Goal: Check status: Check status

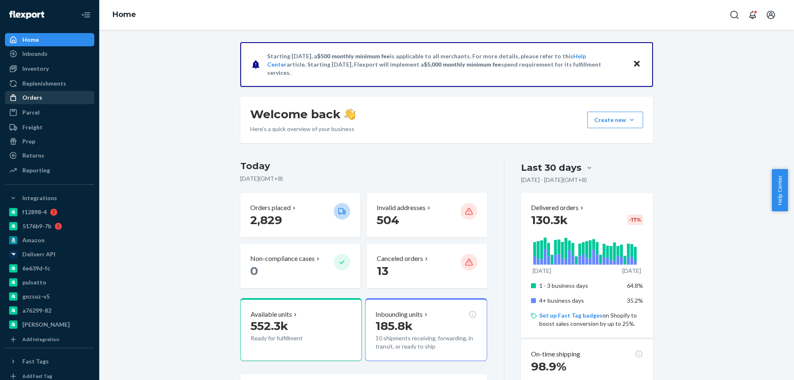
click at [50, 100] on div "Orders" at bounding box center [50, 98] width 88 height 12
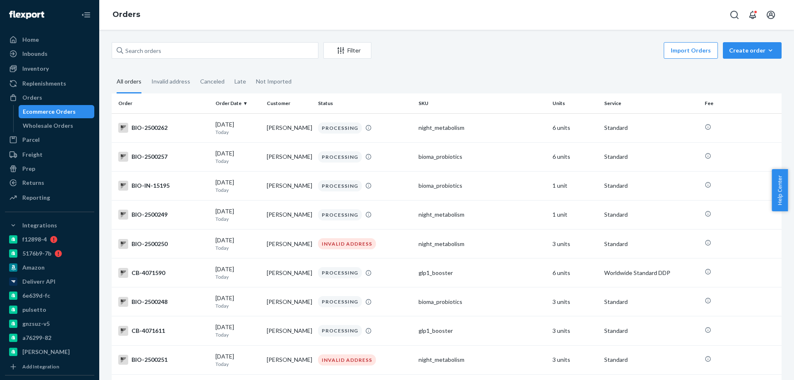
click at [64, 111] on div "Ecommerce Orders" at bounding box center [49, 111] width 53 height 8
click at [172, 53] on input "text" at bounding box center [215, 50] width 207 height 17
paste input "4060910"
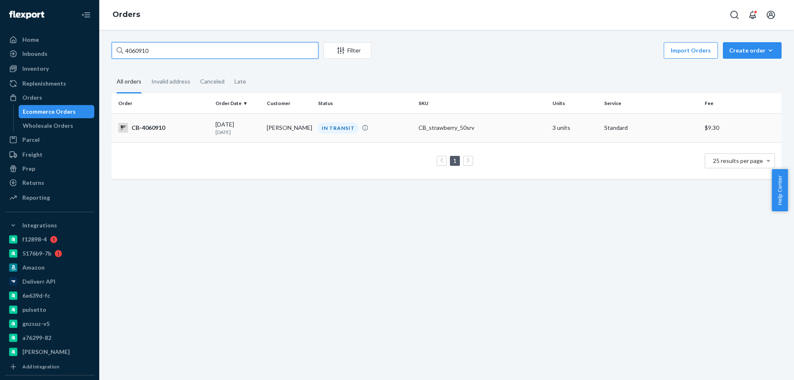
type input "4060910"
click at [253, 134] on p "[DATE]" at bounding box center [237, 132] width 45 height 7
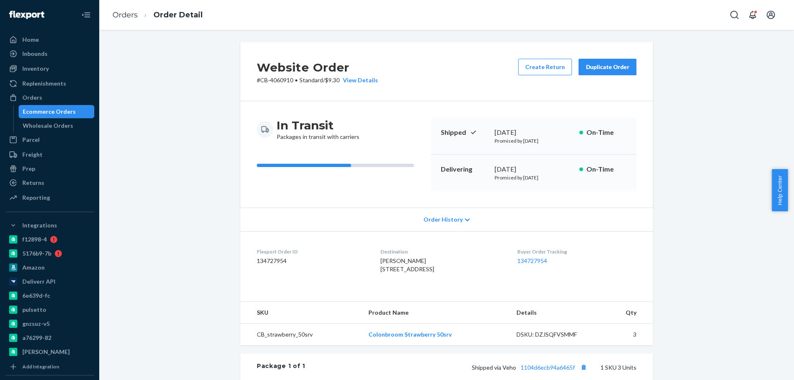
click at [49, 106] on div "Ecommerce Orders" at bounding box center [56, 112] width 74 height 12
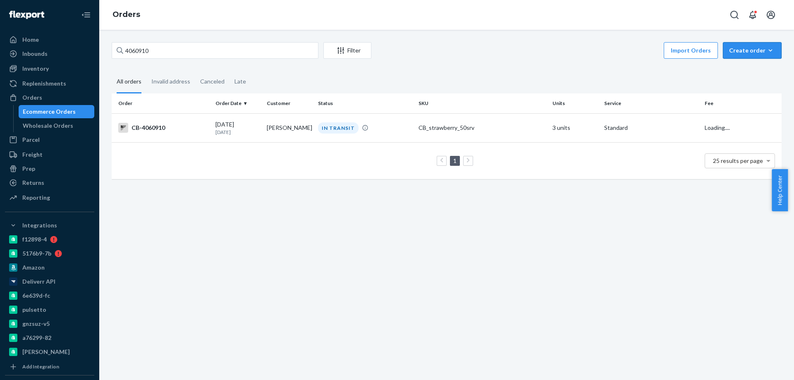
click at [749, 45] on button "Create order Ecommerce order Removal order" at bounding box center [752, 50] width 59 height 17
click at [744, 68] on span "Ecommerce order" at bounding box center [756, 70] width 51 height 6
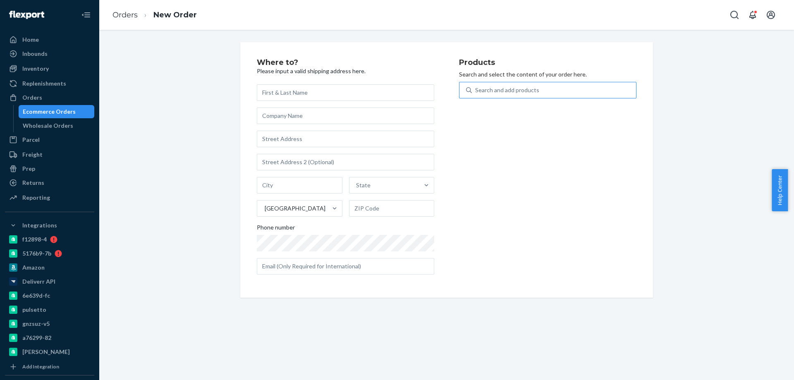
drag, startPoint x: 499, startPoint y: 85, endPoint x: 493, endPoint y: 92, distance: 9.1
click at [499, 85] on div "Search and add products" at bounding box center [554, 90] width 164 height 15
click at [476, 86] on input "Search and add products" at bounding box center [475, 90] width 1 height 8
click at [493, 92] on div "Search and add products" at bounding box center [507, 90] width 64 height 8
click at [476, 92] on input "0 results available. Use Up and Down to choose options, press Enter to select t…" at bounding box center [475, 90] width 1 height 8
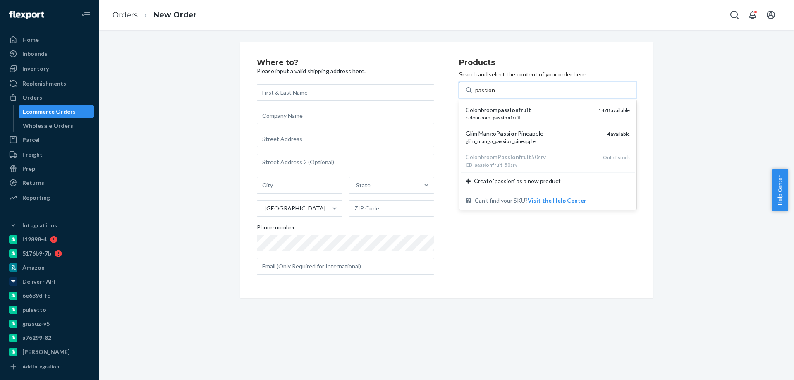
type input "passion"
click at [701, 91] on div "Where to? Please input a valid shipping address here. State United States Phone…" at bounding box center [446, 169] width 682 height 255
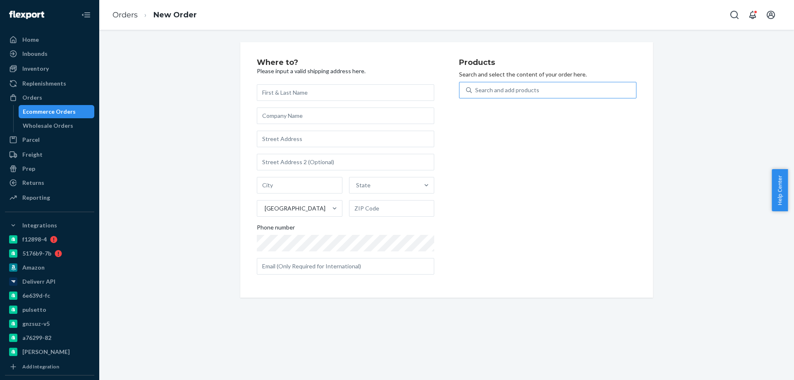
click at [40, 109] on div "Ecommerce Orders" at bounding box center [49, 111] width 53 height 8
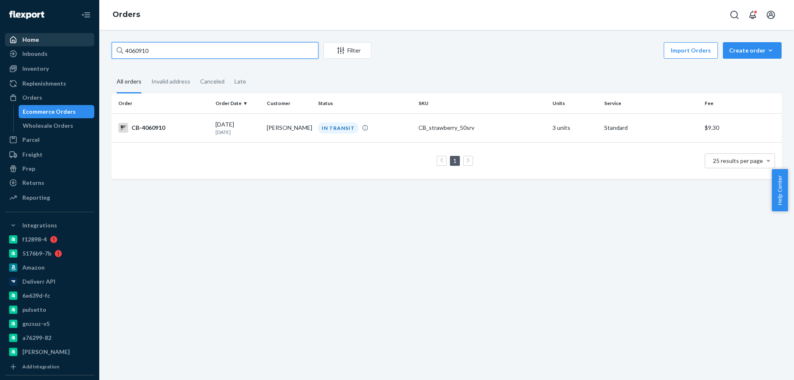
drag, startPoint x: 184, startPoint y: 49, endPoint x: 23, endPoint y: 38, distance: 161.1
click at [38, 42] on div "Home Inbounds Shipping Plans Problems Inventory Products Branded Packaging Repl…" at bounding box center [397, 190] width 794 height 380
click at [261, 128] on td "[DATE] [DATE]" at bounding box center [237, 127] width 51 height 29
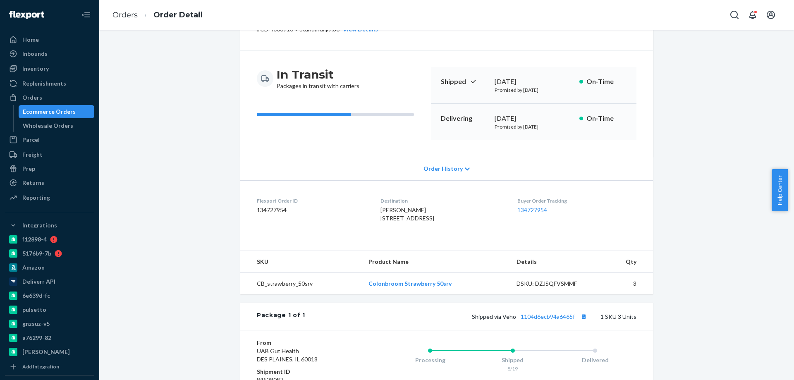
scroll to position [124, 0]
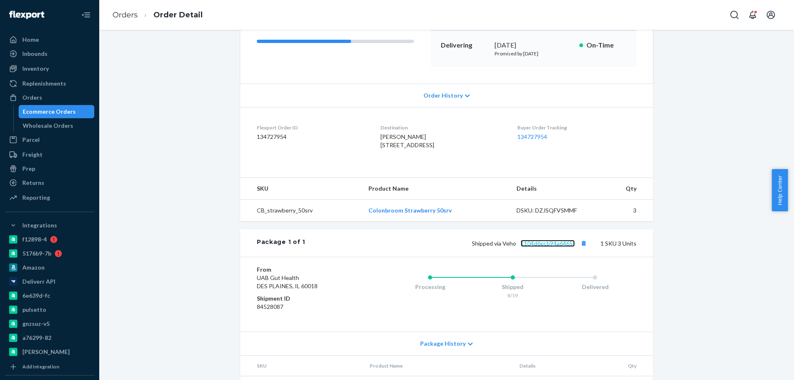
click at [539, 247] on link "1104d6ecb94a6465f" at bounding box center [547, 243] width 54 height 7
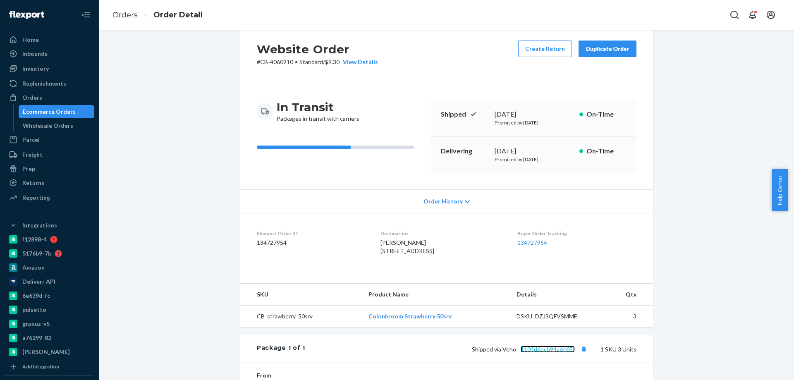
scroll to position [0, 0]
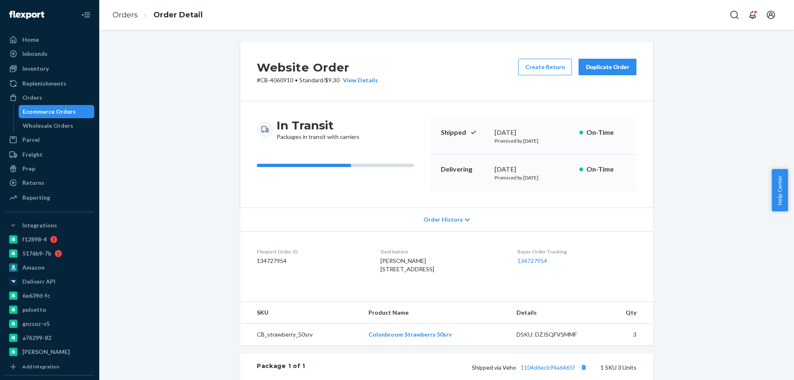
click at [73, 108] on div "Ecommerce Orders" at bounding box center [56, 112] width 74 height 12
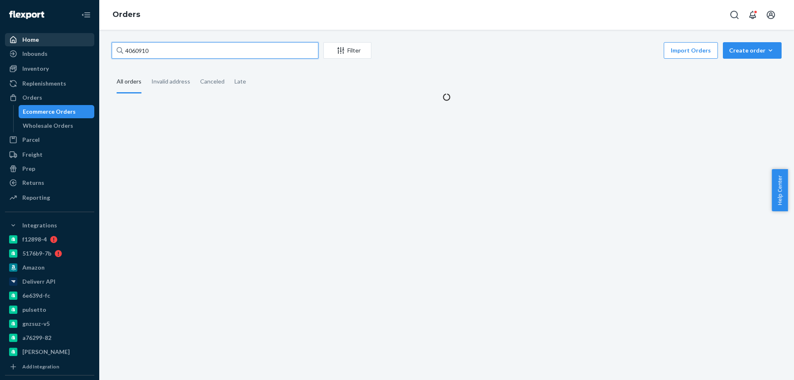
drag, startPoint x: 141, startPoint y: 50, endPoint x: 38, endPoint y: 41, distance: 103.3
click at [52, 42] on div "Home Inbounds Shipping Plans Problems Inventory Products Branded Packaging Repl…" at bounding box center [397, 190] width 794 height 380
paste input "49254"
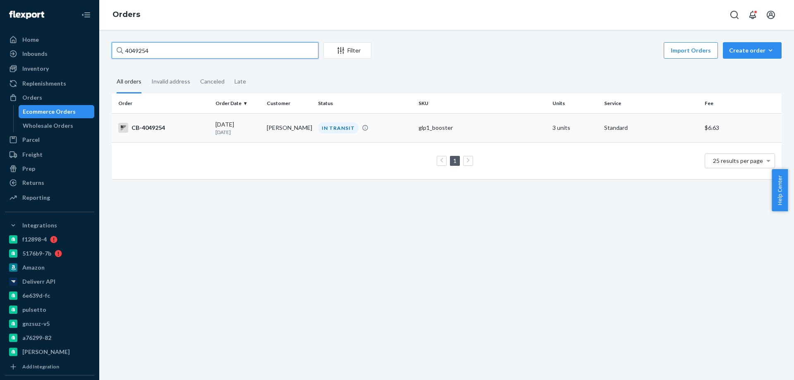
type input "4049254"
click at [267, 127] on td "[PERSON_NAME]" at bounding box center [288, 127] width 51 height 29
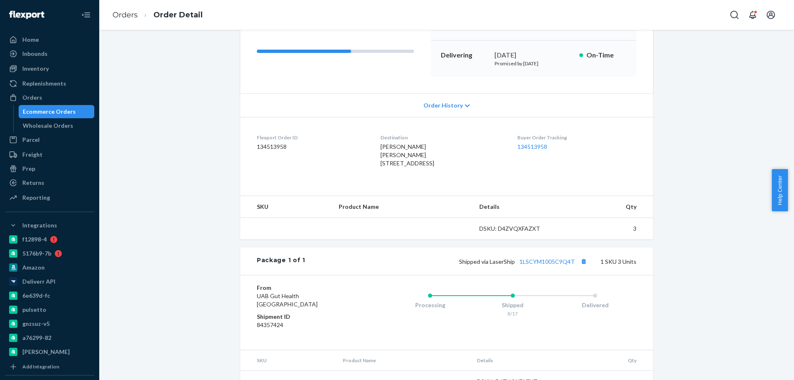
scroll to position [124, 0]
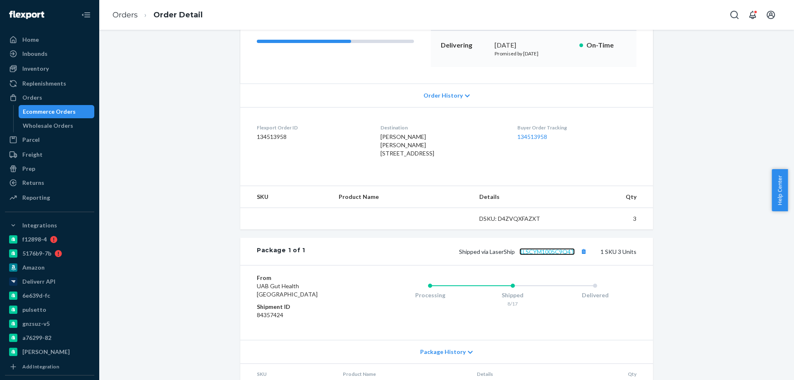
click at [539, 255] on link "1LSCYM1005C9Q4T" at bounding box center [546, 251] width 55 height 7
click at [63, 114] on div "Ecommerce Orders" at bounding box center [49, 111] width 53 height 8
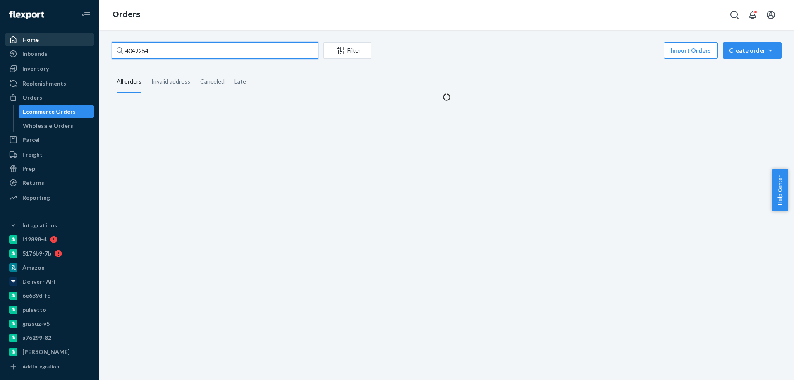
drag, startPoint x: 174, startPoint y: 54, endPoint x: 63, endPoint y: 43, distance: 111.8
click at [63, 43] on div "Home Inbounds Shipping Plans Problems Inventory Products Branded Packaging Repl…" at bounding box center [397, 190] width 794 height 380
paste input "3892736"
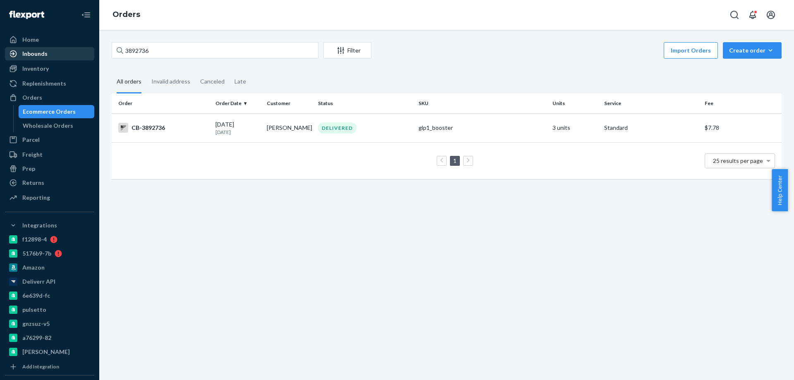
drag, startPoint x: 169, startPoint y: 57, endPoint x: 57, endPoint y: 55, distance: 112.5
click at [88, 57] on div "Home Inbounds Shipping Plans Problems Inventory Products Branded Packaging Repl…" at bounding box center [397, 190] width 794 height 380
click at [195, 47] on input "3892736" at bounding box center [215, 50] width 207 height 17
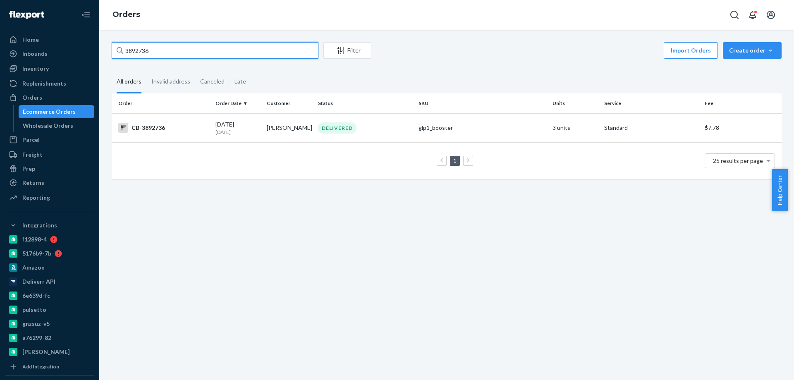
paste input "4044852"
type input "4044852"
click at [264, 130] on td "[PERSON_NAME]" at bounding box center [288, 127] width 51 height 29
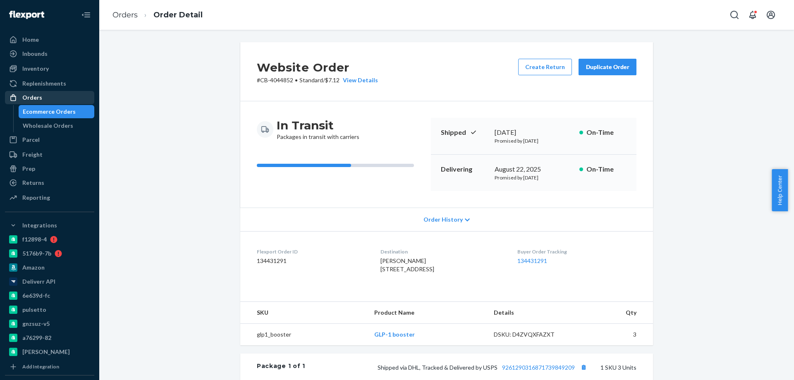
click at [58, 103] on link "Orders" at bounding box center [49, 97] width 89 height 13
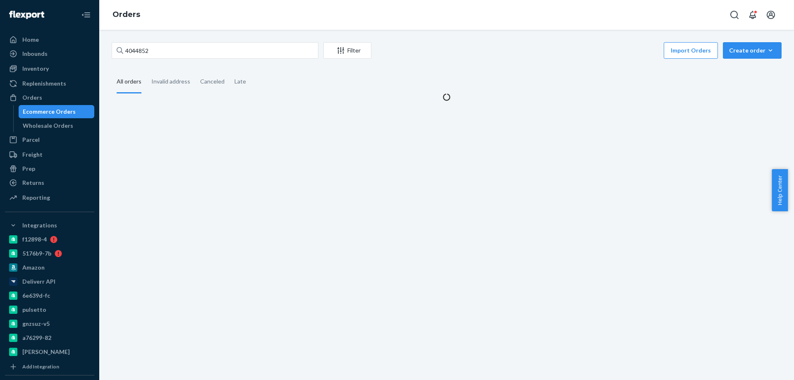
click at [54, 108] on div "Ecommerce Orders" at bounding box center [49, 111] width 53 height 8
drag, startPoint x: 175, startPoint y: 45, endPoint x: 14, endPoint y: 41, distance: 161.3
click at [23, 42] on div "Home Inbounds Shipping Plans Problems Inventory Products Branded Packaging Repl…" at bounding box center [397, 190] width 794 height 380
paste input "3839959"
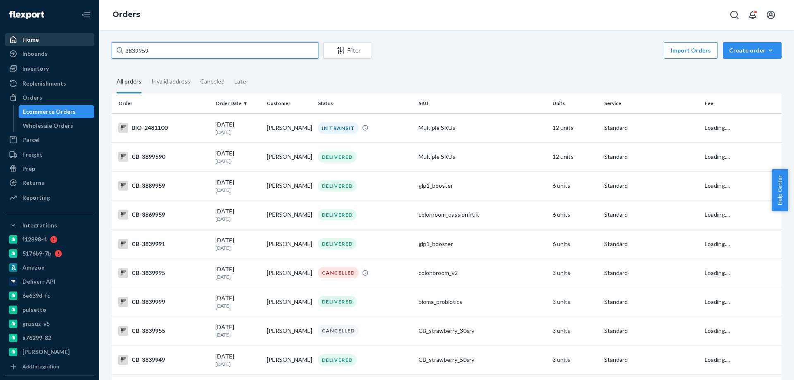
type input "3839959"
